Goal: Check status: Check status

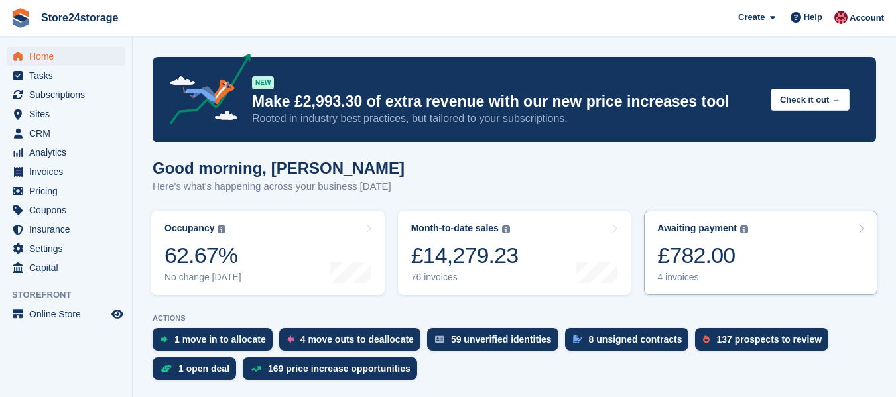
drag, startPoint x: 740, startPoint y: 251, endPoint x: 691, endPoint y: 244, distance: 49.5
click at [740, 251] on div "£782.00" at bounding box center [703, 255] width 91 height 27
click at [691, 244] on div "£782.00" at bounding box center [703, 255] width 91 height 27
